Goal: Task Accomplishment & Management: Use online tool/utility

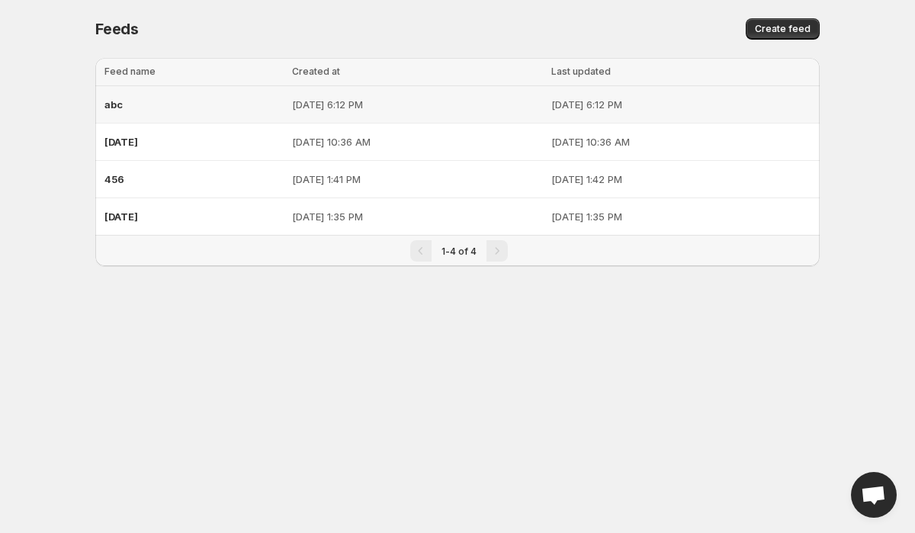
click at [130, 95] on div "abc" at bounding box center [193, 104] width 178 height 27
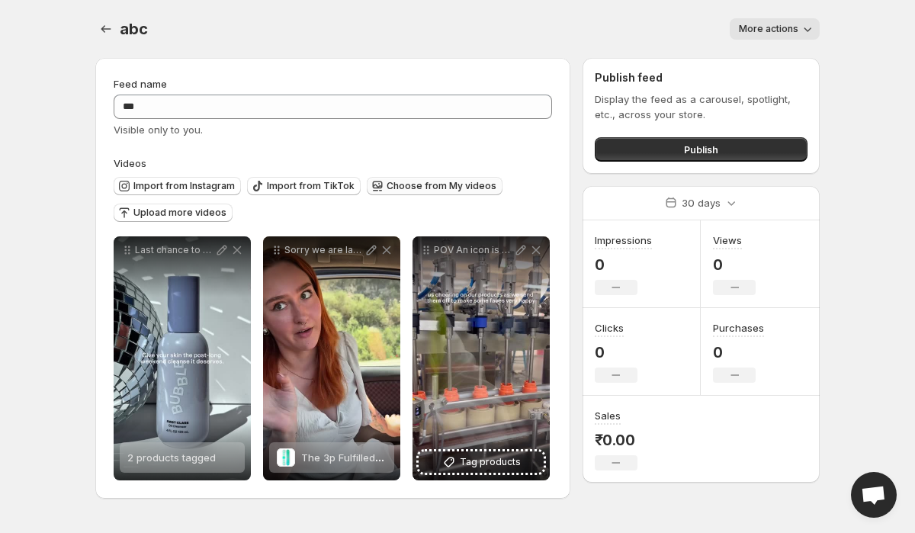
click at [406, 188] on span "Choose from My videos" at bounding box center [441, 186] width 110 height 12
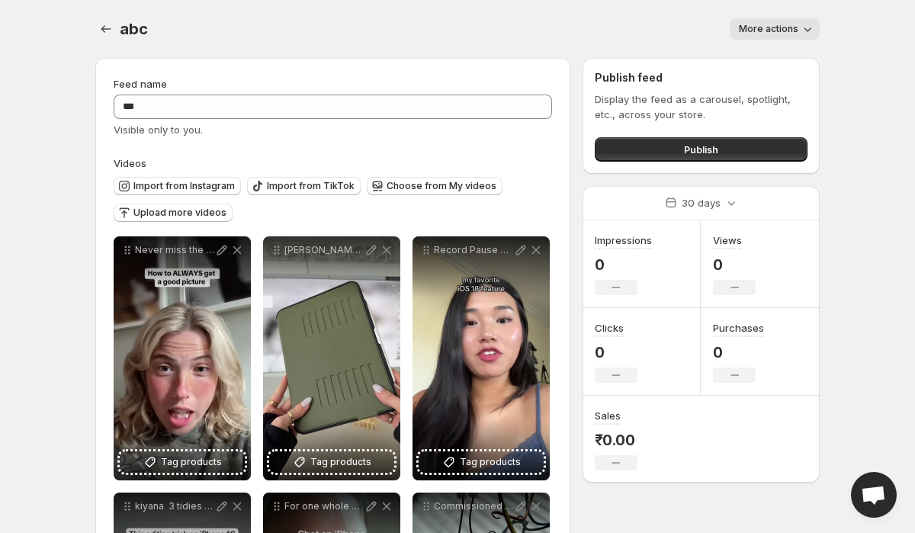
click at [183, 46] on div "abc. This page is ready abc More actions More actions More actions" at bounding box center [457, 29] width 724 height 58
click at [323, 22] on div "More actions" at bounding box center [492, 28] width 654 height 21
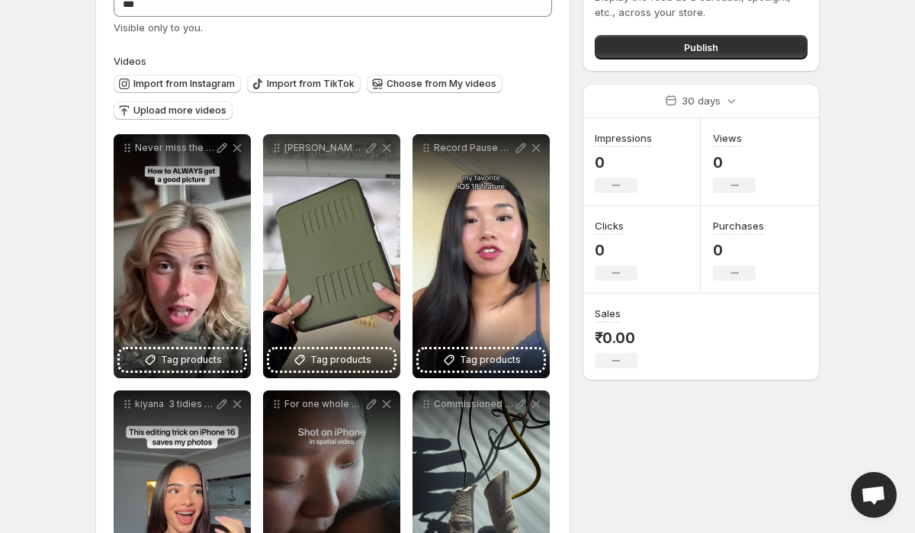
scroll to position [109, 0]
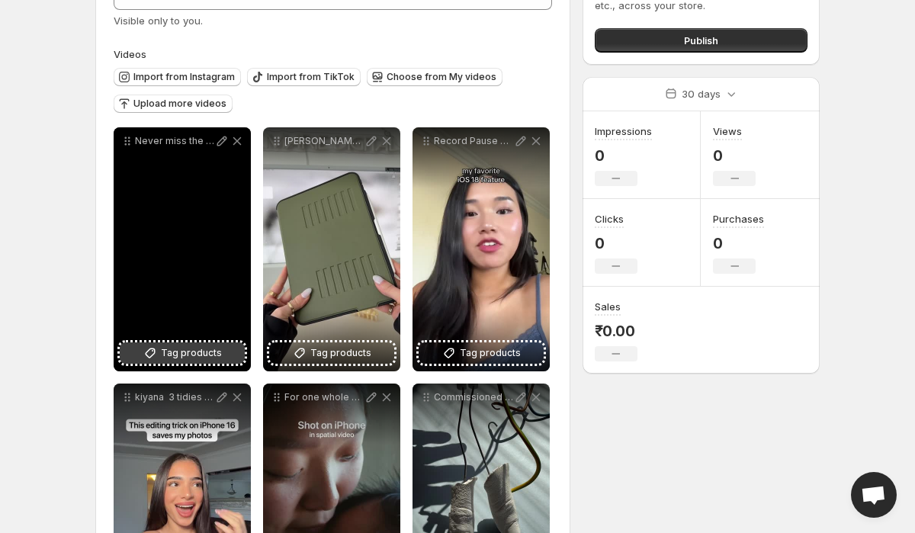
click at [186, 358] on span "Tag products" at bounding box center [191, 352] width 61 height 15
click at [169, 354] on span "2 products tagged" at bounding box center [171, 348] width 88 height 12
click at [193, 351] on span "2 products tagged" at bounding box center [171, 348] width 88 height 12
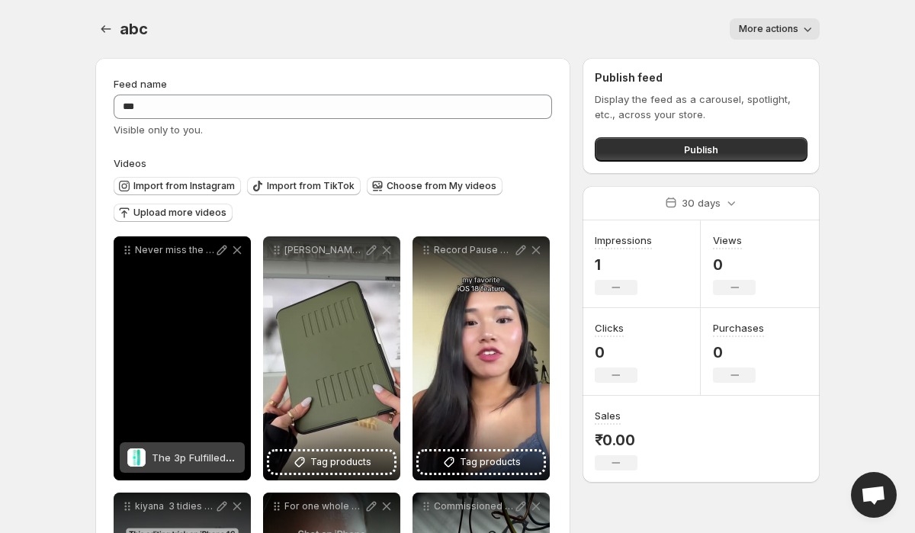
scroll to position [79, 0]
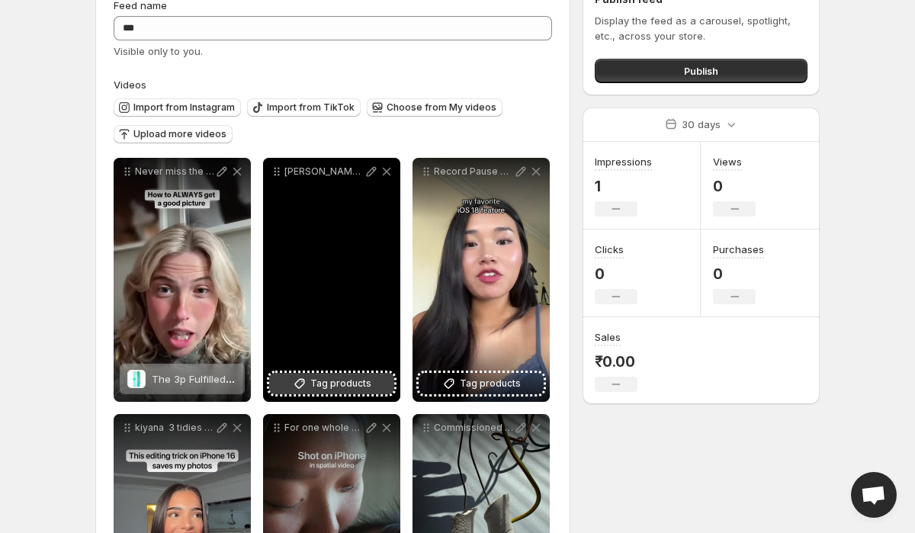
click at [355, 383] on span "Tag products" at bounding box center [340, 383] width 61 height 15
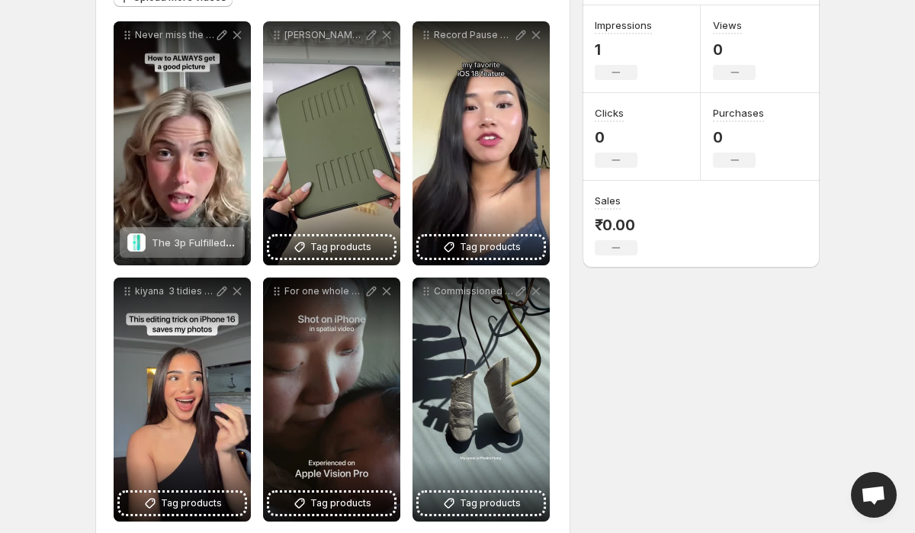
scroll to position [160, 0]
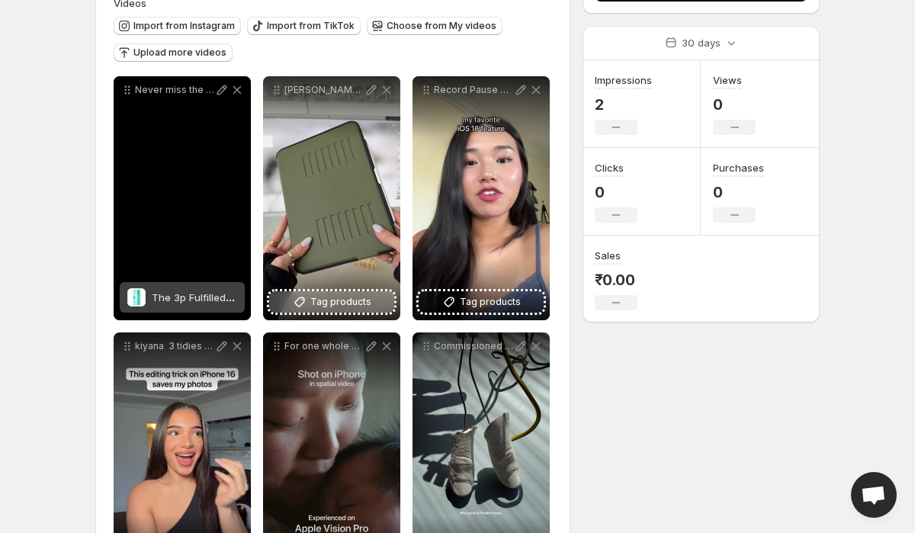
click at [352, 297] on span "Tag products" at bounding box center [340, 301] width 61 height 15
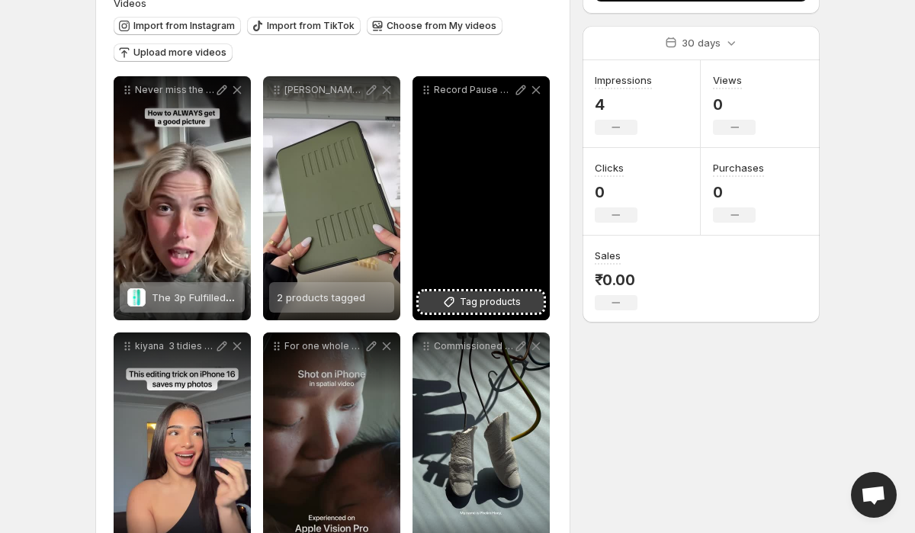
click at [486, 299] on span "Tag products" at bounding box center [490, 301] width 61 height 15
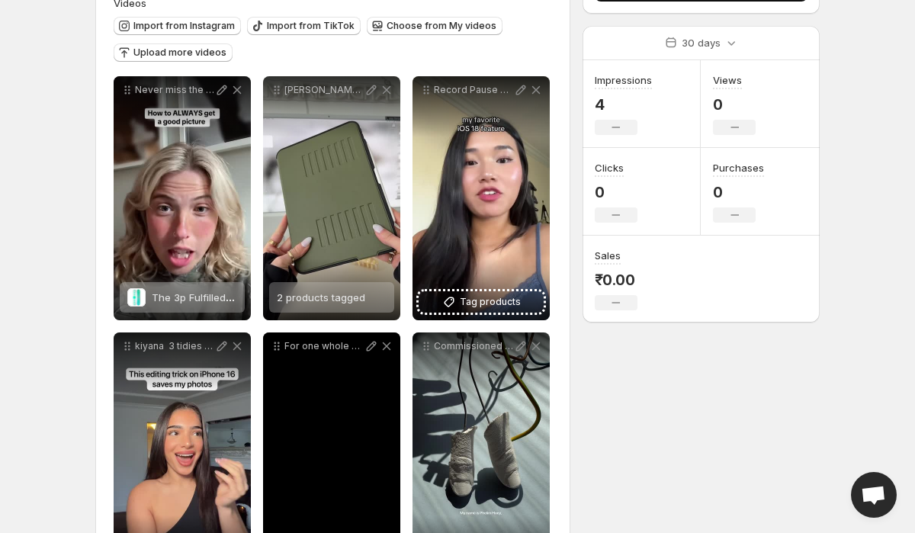
scroll to position [367, 0]
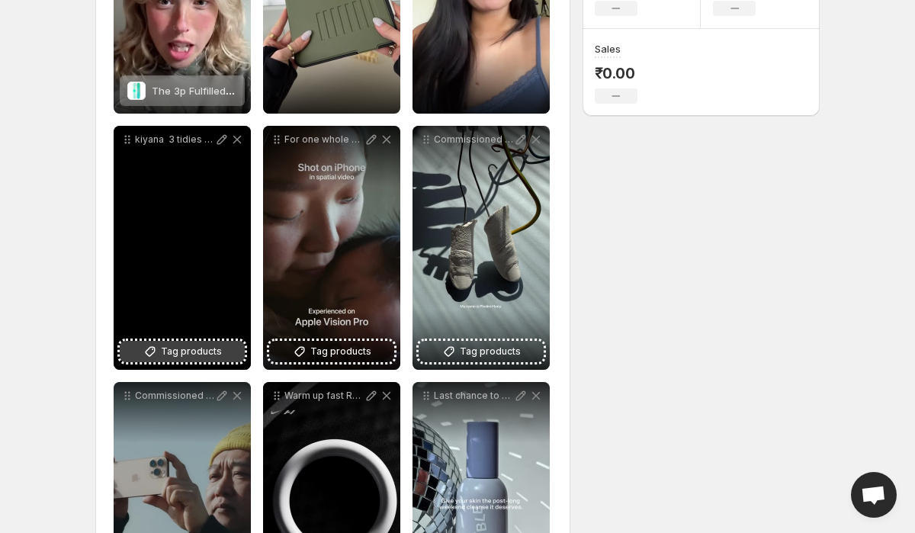
click at [191, 353] on span "Tag products" at bounding box center [191, 351] width 61 height 15
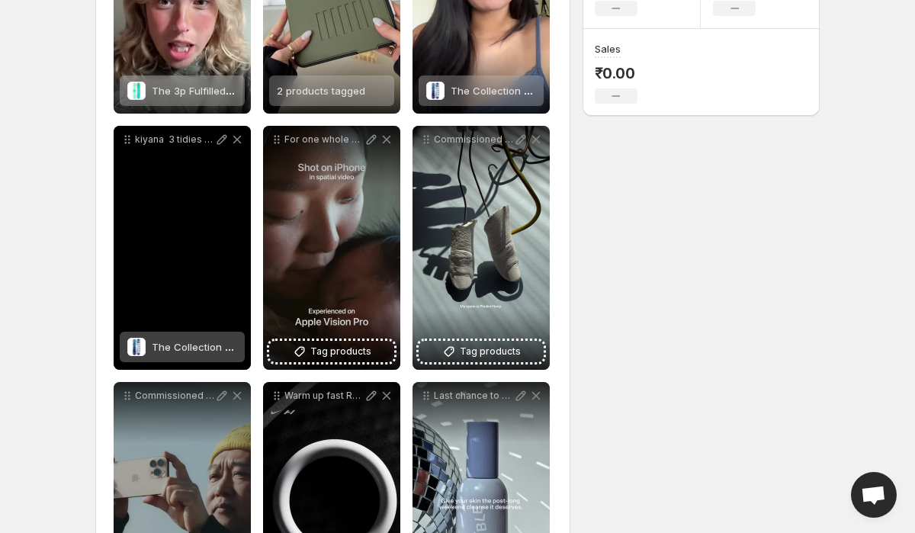
scroll to position [228, 0]
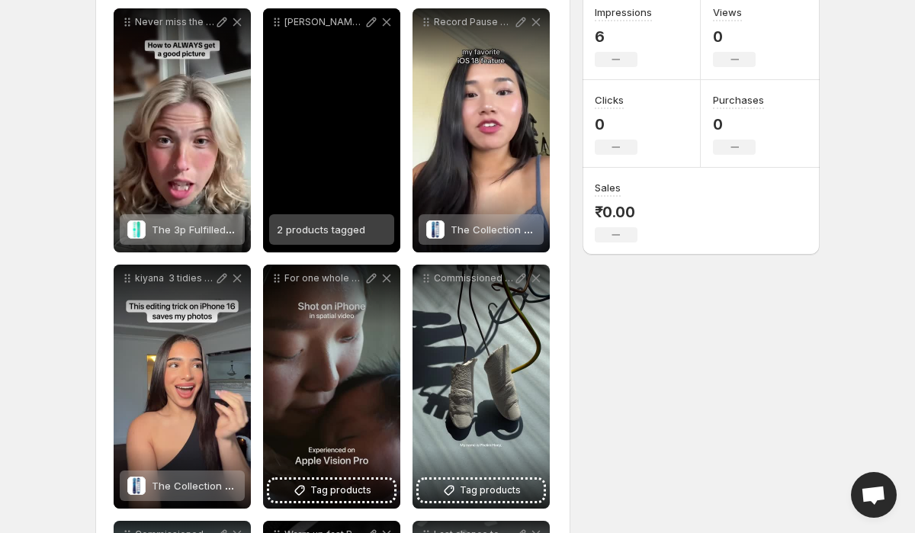
click at [338, 239] on div "2 products tagged" at bounding box center [321, 229] width 88 height 30
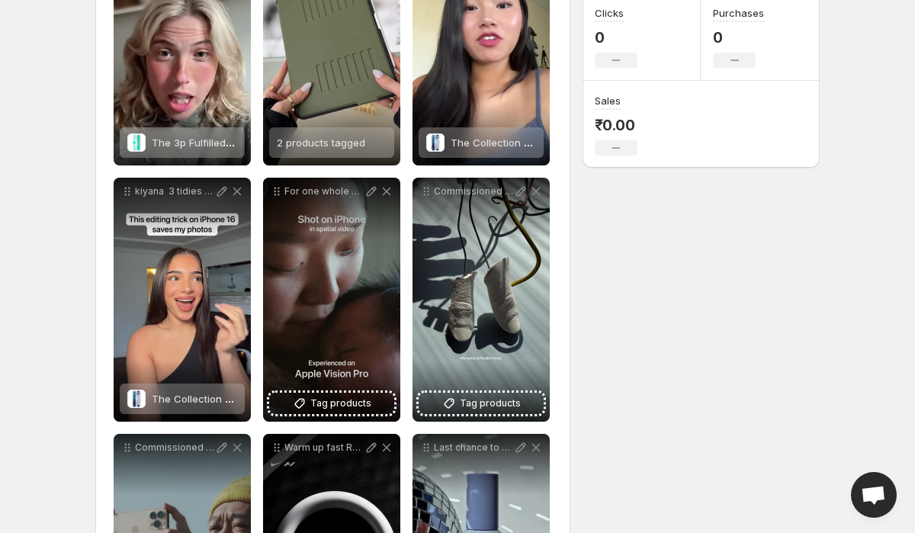
scroll to position [463, 0]
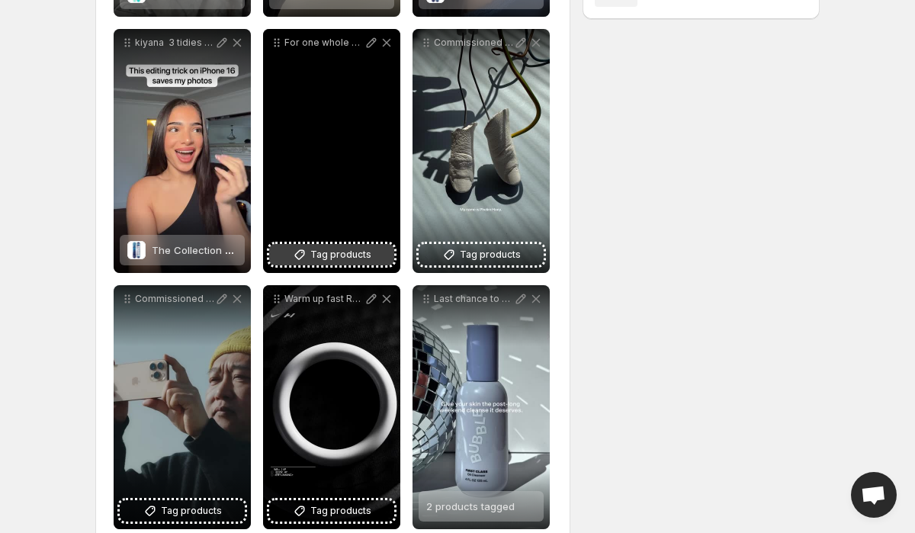
click at [331, 255] on span "Tag products" at bounding box center [340, 254] width 61 height 15
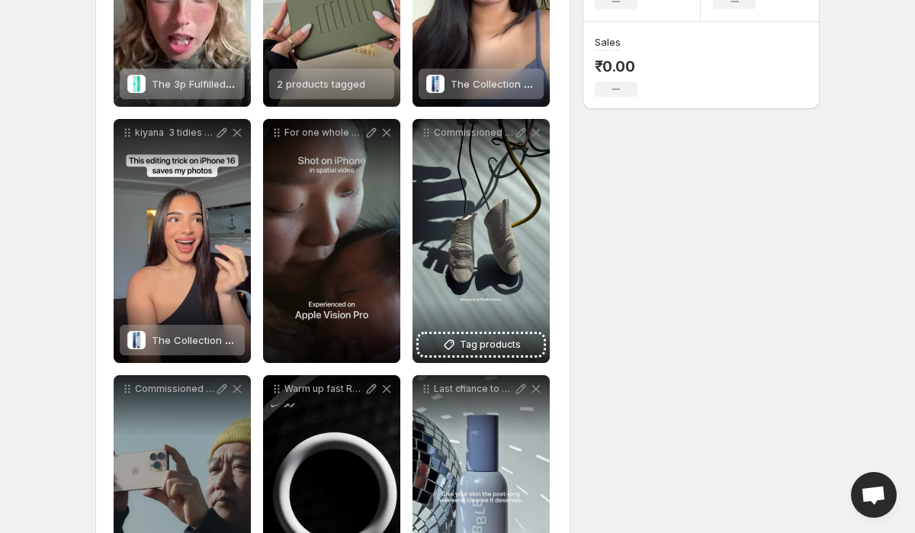
scroll to position [243, 0]
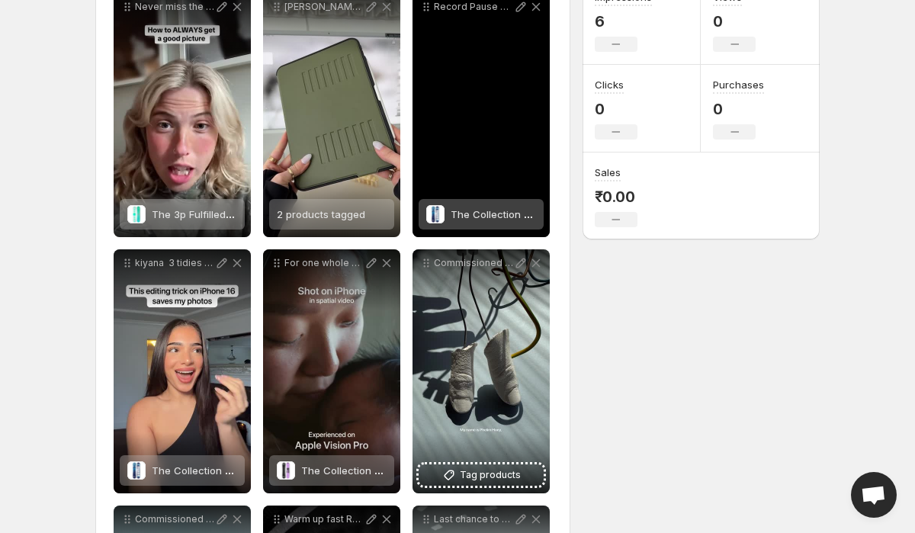
click at [485, 226] on div "The Collection Snowboard: Liquid" at bounding box center [493, 214] width 85 height 30
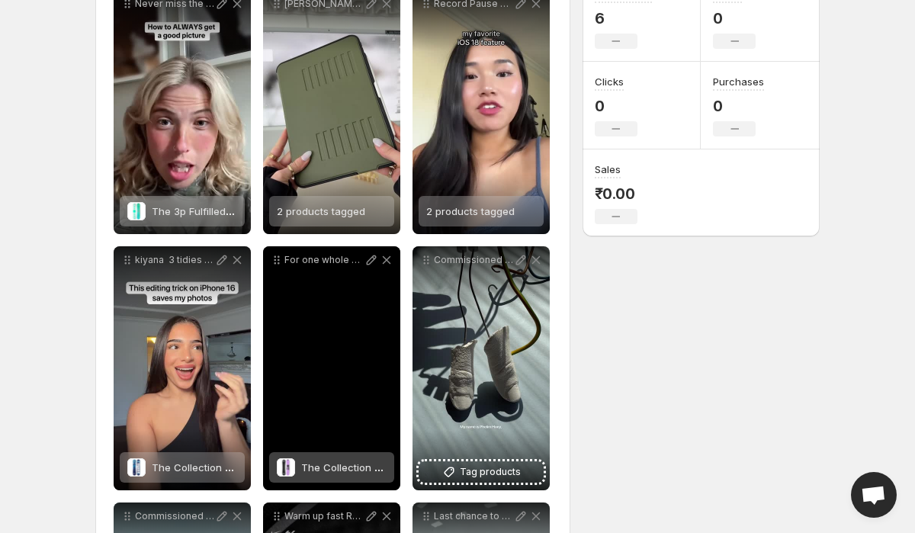
scroll to position [239, 0]
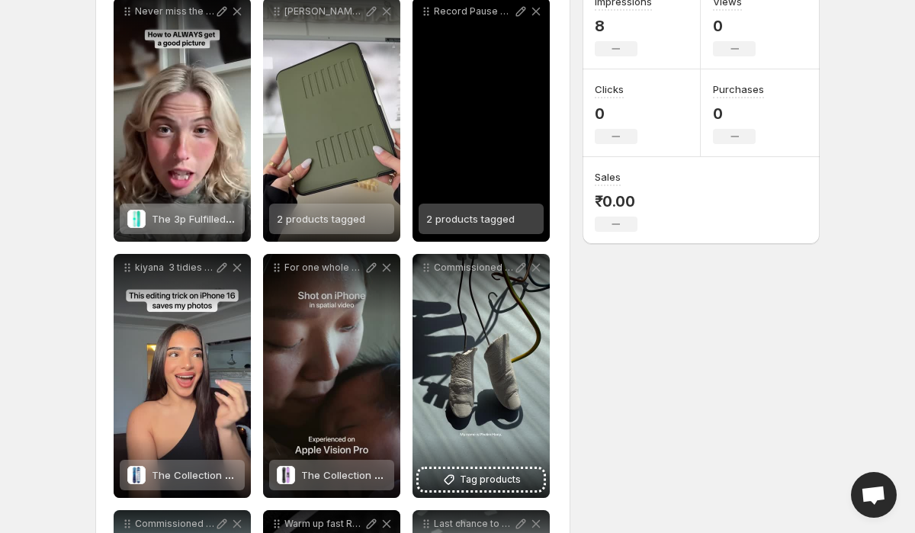
click at [468, 219] on span "2 products tagged" at bounding box center [470, 219] width 88 height 12
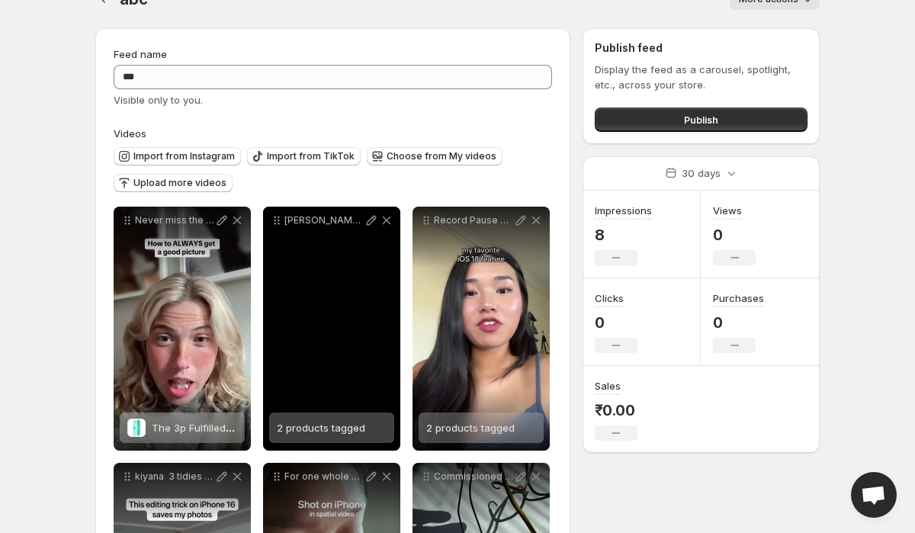
scroll to position [0, 0]
